Goal: Complete application form: Complete application form

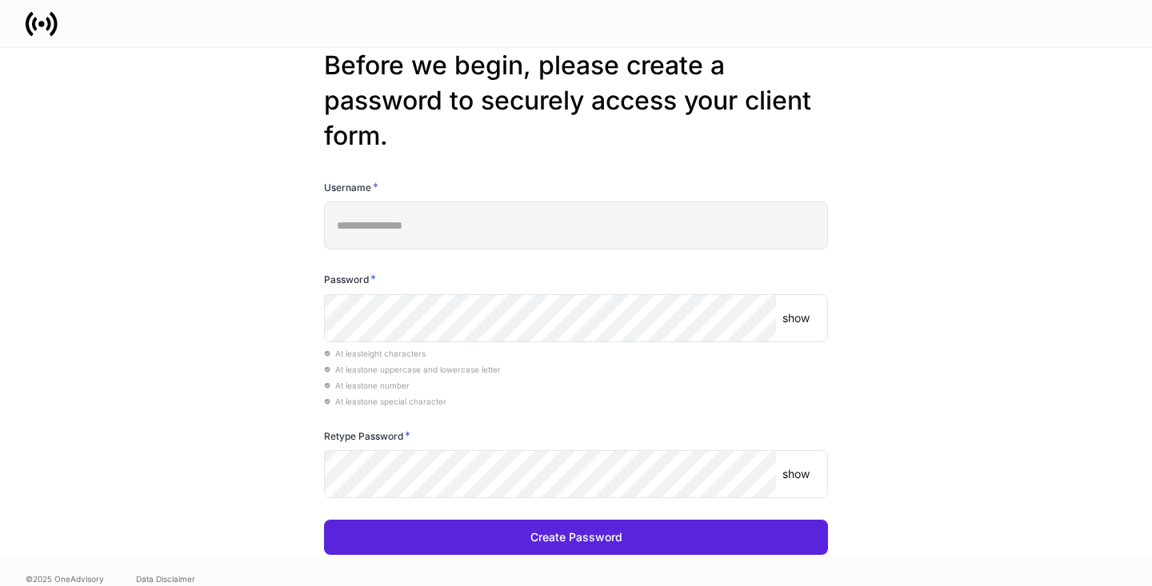
click at [462, 219] on input "**********" at bounding box center [576, 226] width 504 height 48
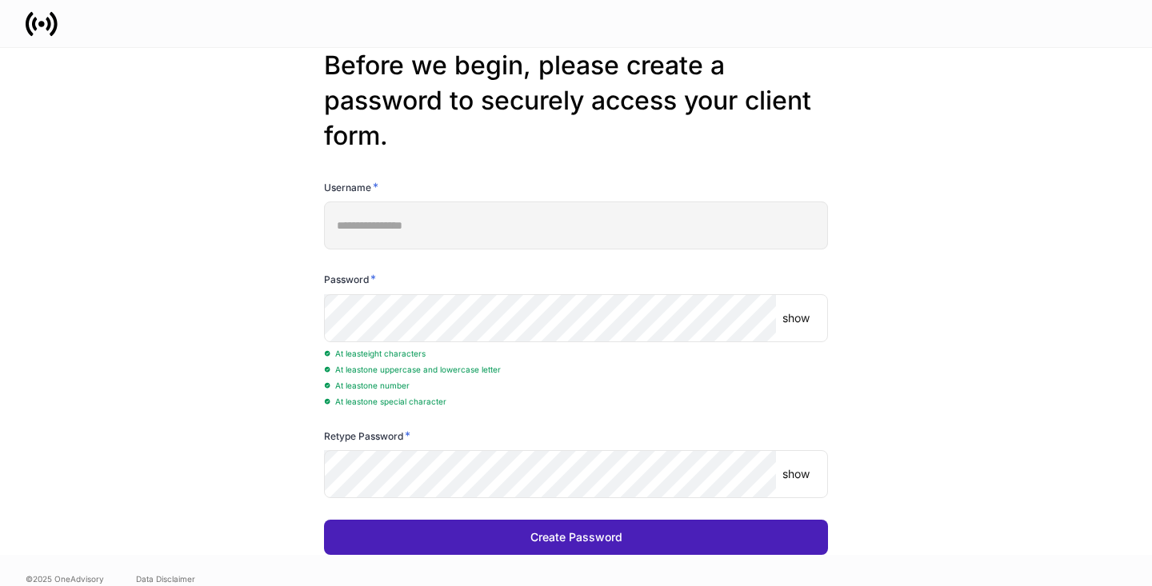
click at [455, 538] on button "Create Password" at bounding box center [576, 537] width 504 height 35
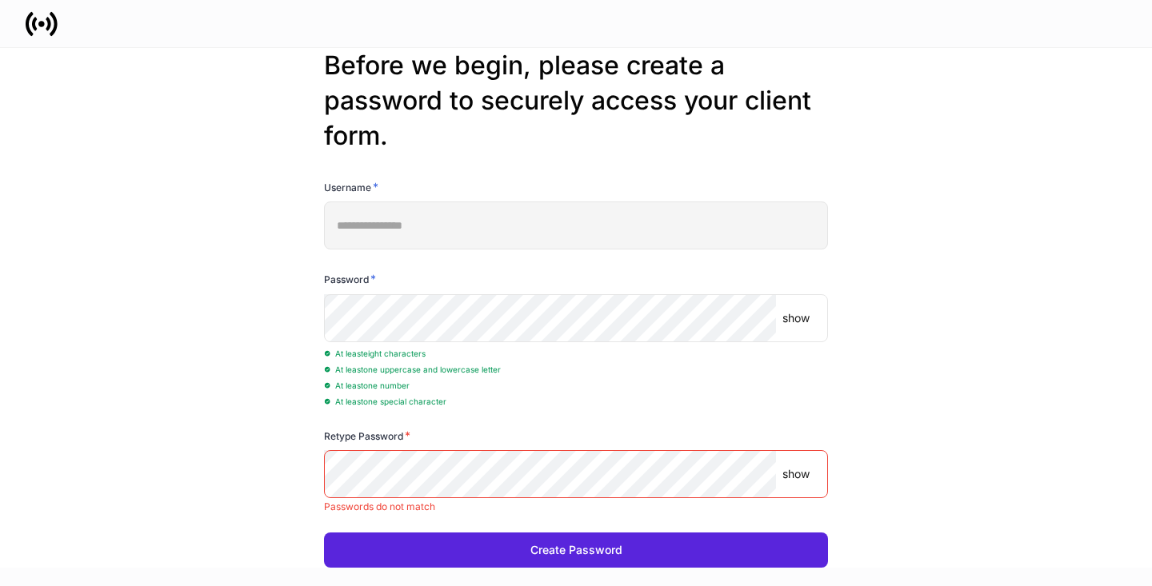
click at [796, 317] on p "show" at bounding box center [795, 318] width 27 height 16
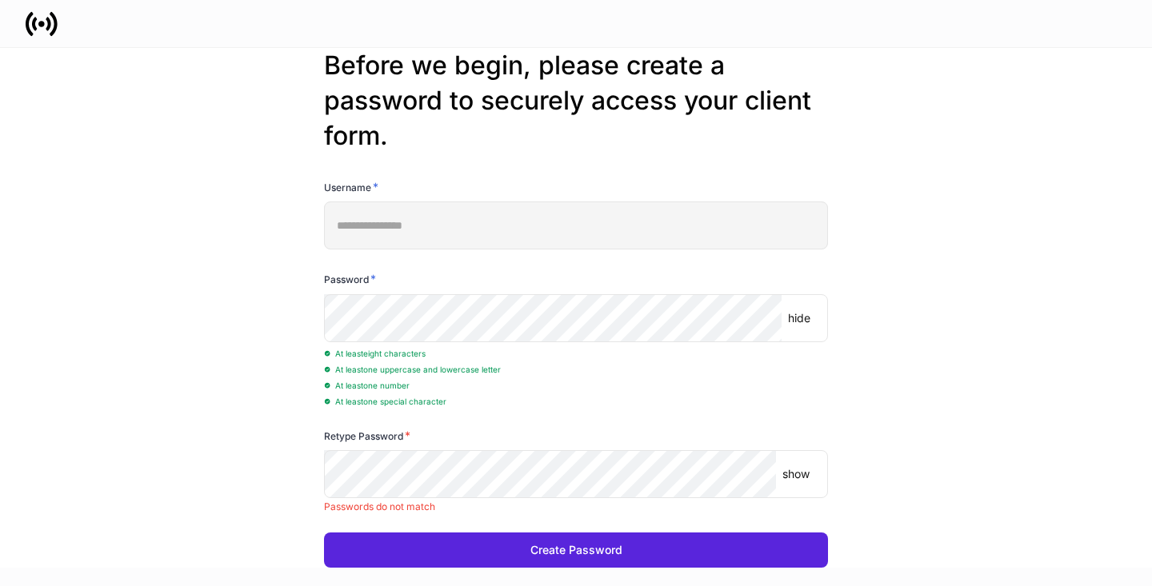
click at [794, 477] on p "show" at bounding box center [795, 474] width 27 height 16
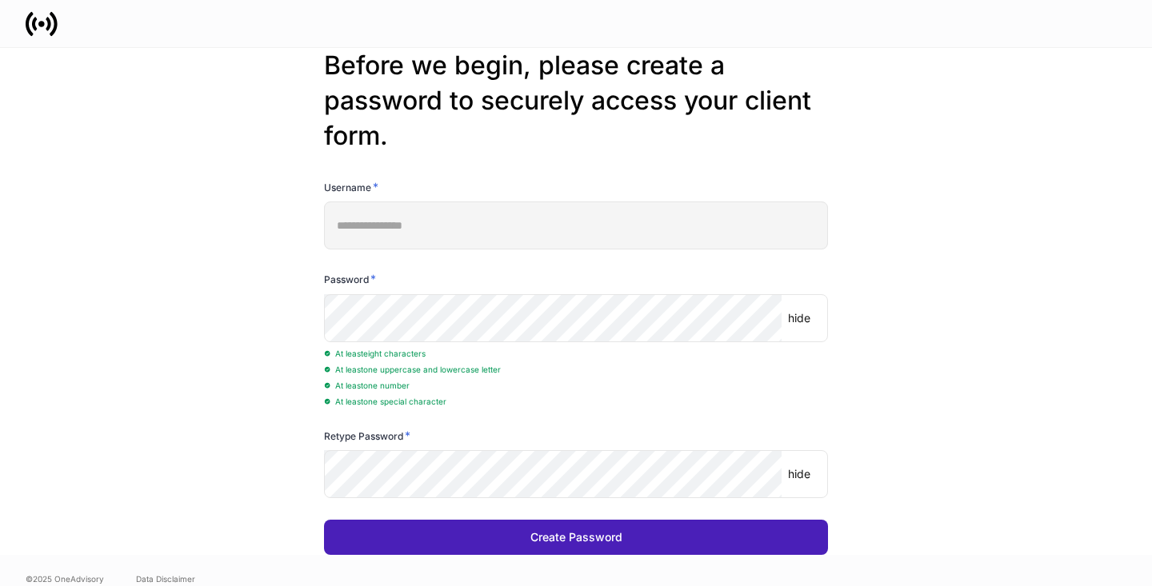
click at [555, 534] on div "Create Password" at bounding box center [576, 537] width 92 height 16
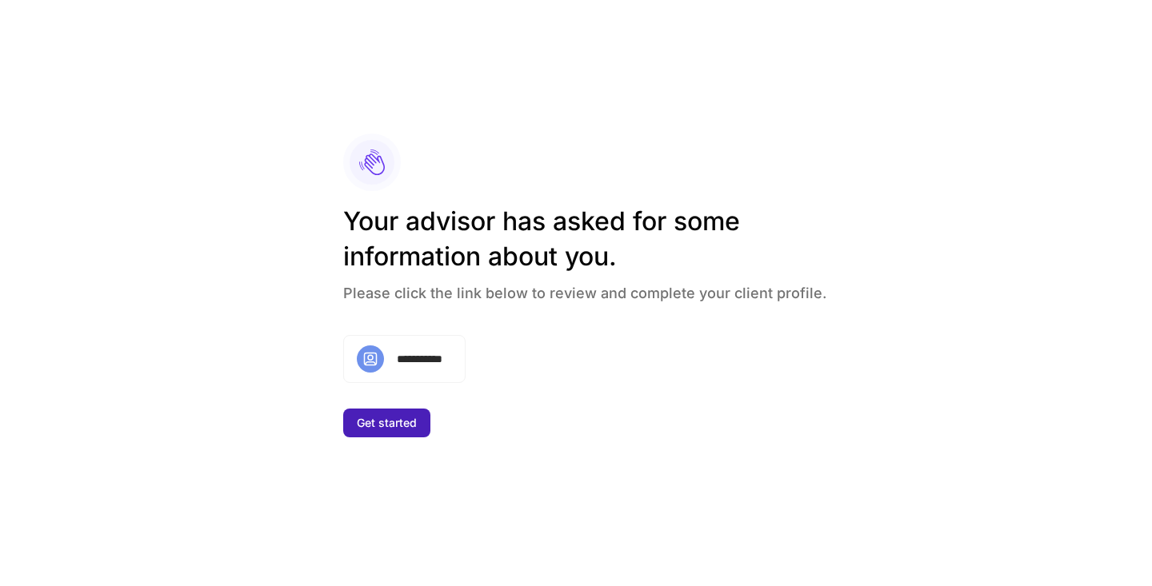
click at [411, 423] on div "Get started" at bounding box center [387, 423] width 60 height 16
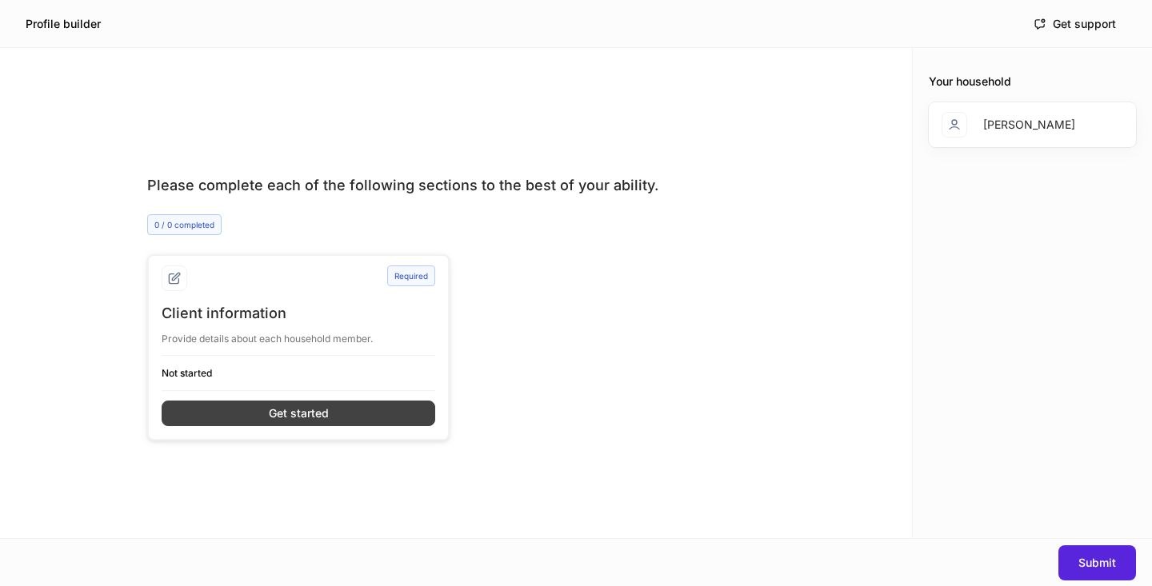
click at [333, 409] on button "Get started" at bounding box center [298, 414] width 273 height 26
click at [265, 410] on button "Get started" at bounding box center [298, 414] width 273 height 26
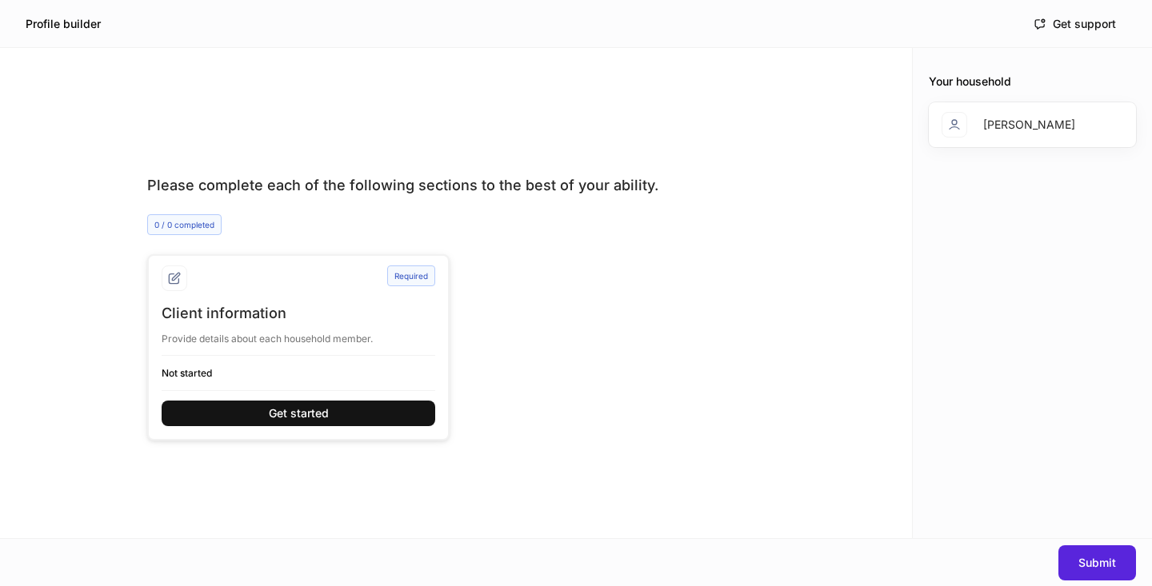
click at [346, 413] on button "Get started" at bounding box center [298, 414] width 273 height 26
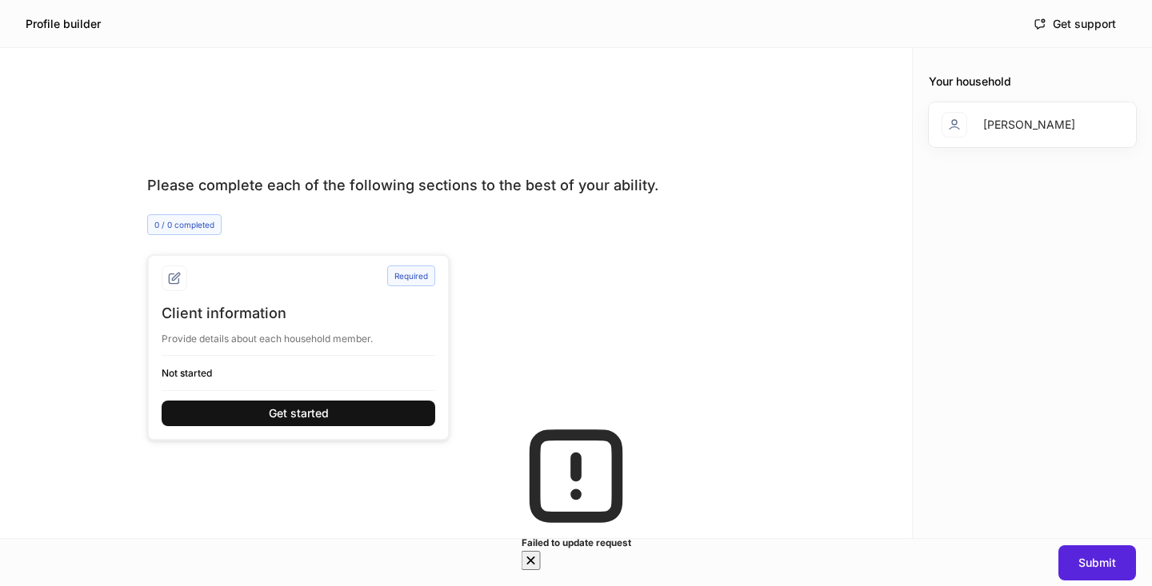
click at [539, 553] on icon "button" at bounding box center [531, 561] width 16 height 16
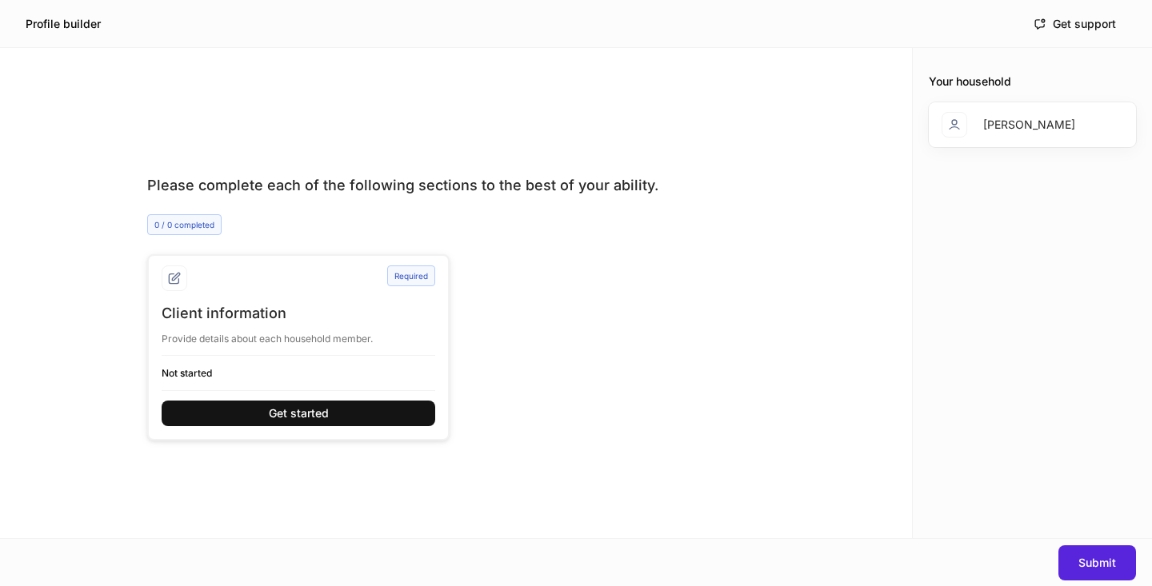
click at [1004, 132] on div "[PERSON_NAME]" at bounding box center [1029, 125] width 92 height 16
click at [176, 285] on div at bounding box center [175, 278] width 26 height 26
click at [406, 284] on div "Required" at bounding box center [411, 275] width 48 height 21
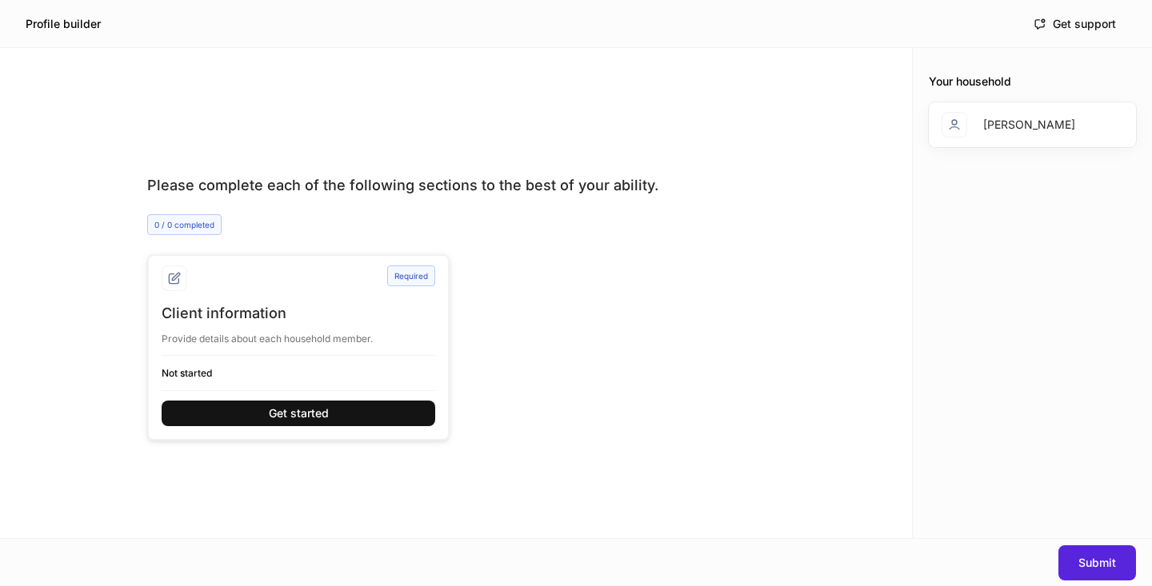
click at [406, 284] on div "Required" at bounding box center [411, 275] width 48 height 21
click at [397, 406] on button "Get started" at bounding box center [298, 414] width 273 height 26
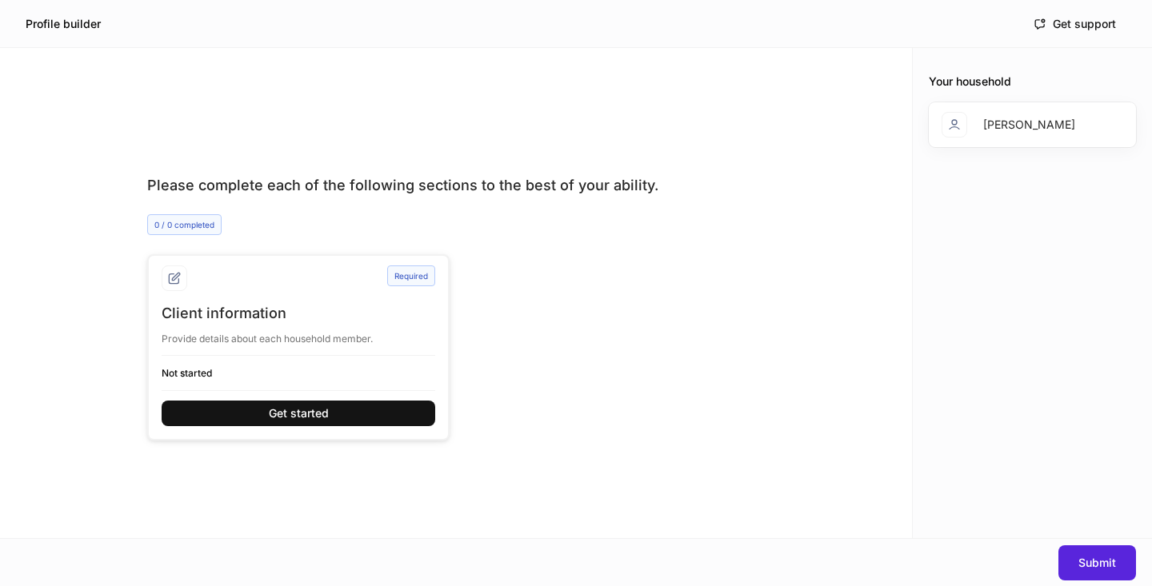
click at [173, 277] on icon at bounding box center [174, 278] width 13 height 13
click at [414, 279] on div "Required" at bounding box center [411, 275] width 48 height 21
click at [195, 223] on div "Required Client information Provide details about each household member. Not st…" at bounding box center [449, 328] width 630 height 225
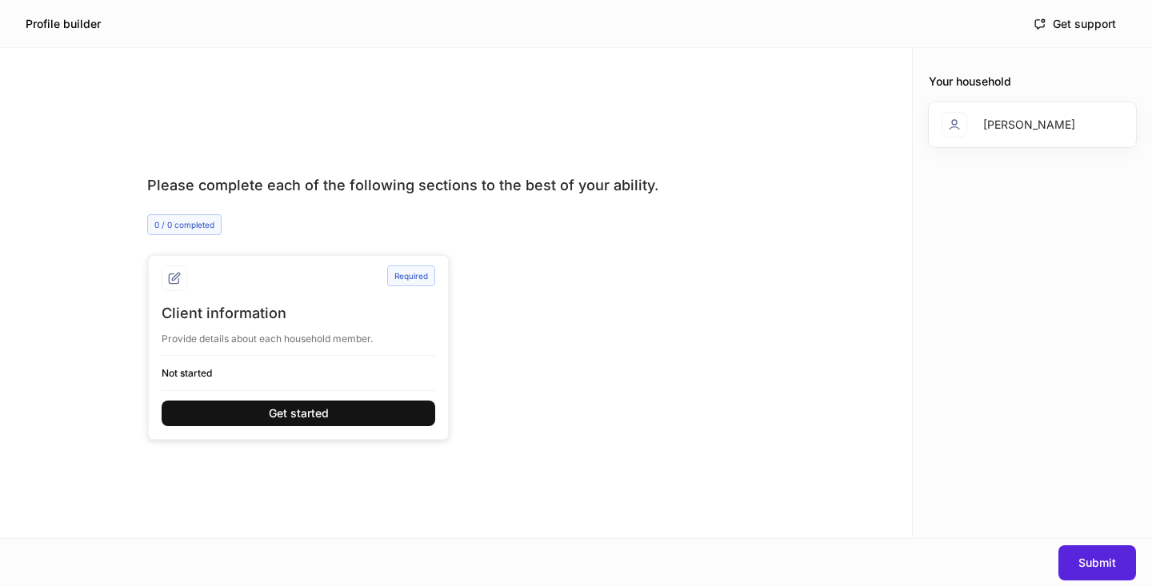
click at [1015, 121] on div "[PERSON_NAME]" at bounding box center [1029, 125] width 92 height 16
click at [952, 124] on icon at bounding box center [954, 124] width 10 height 9
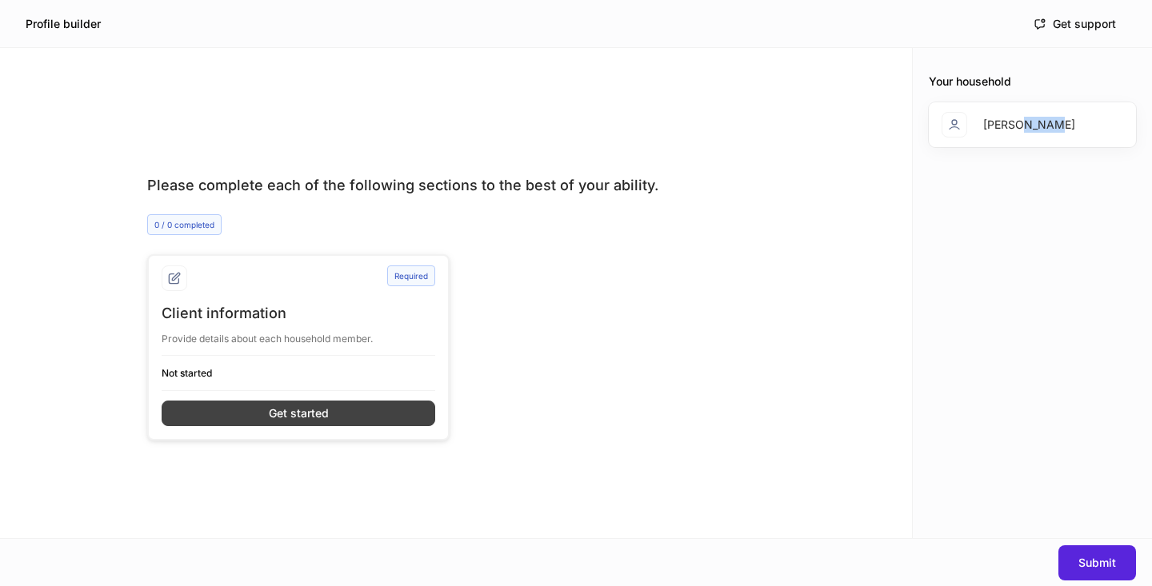
click at [361, 408] on button "Get started" at bounding box center [298, 414] width 273 height 26
